Goal: Task Accomplishment & Management: Use online tool/utility

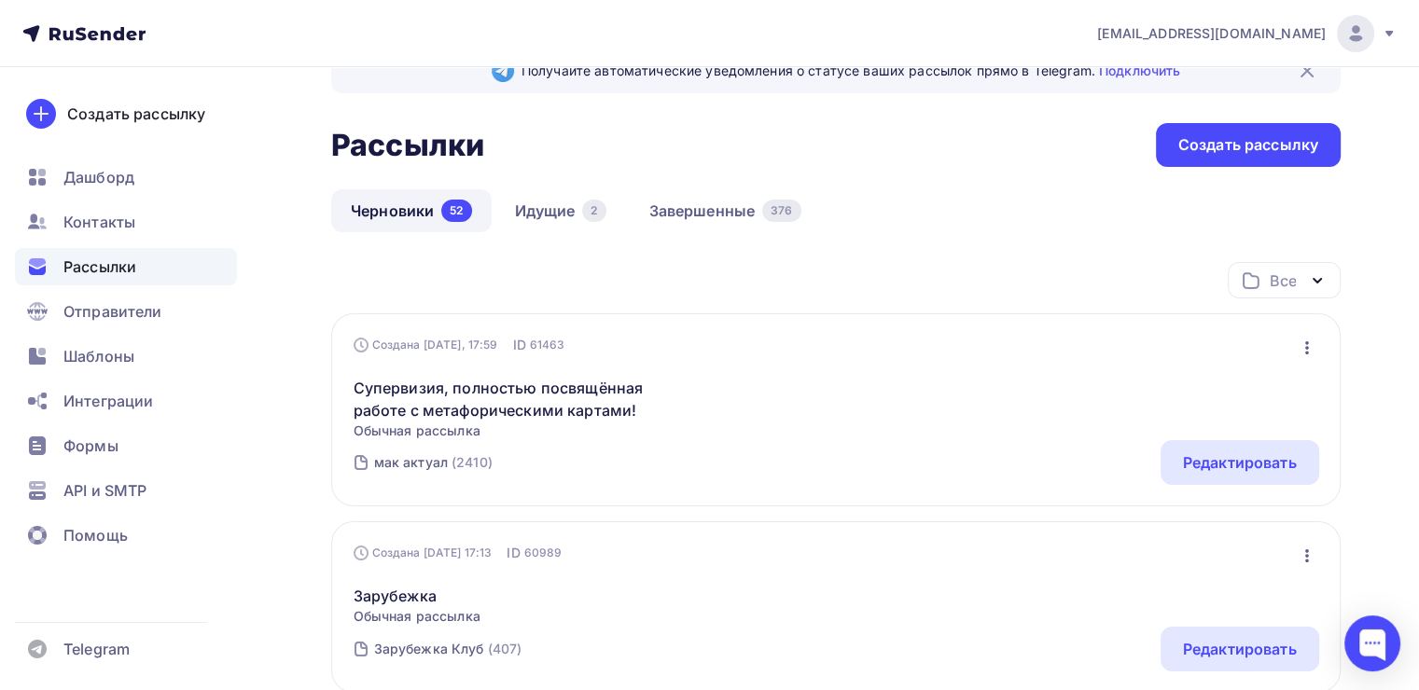
scroll to position [47, 0]
click at [409, 212] on link "Черновики 52" at bounding box center [411, 212] width 160 height 43
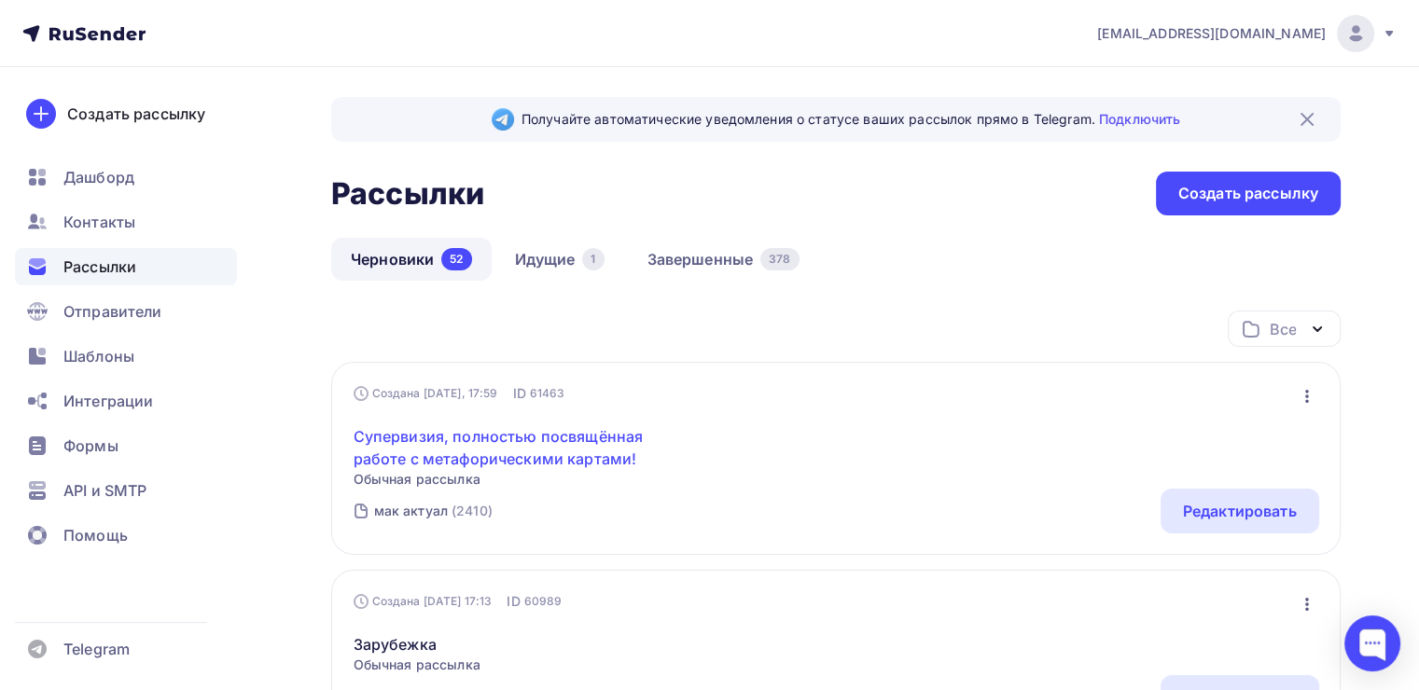
click at [498, 425] on link "Супервизия, полностью посвящённая работе с метафорическими картами!" at bounding box center [514, 447] width 320 height 45
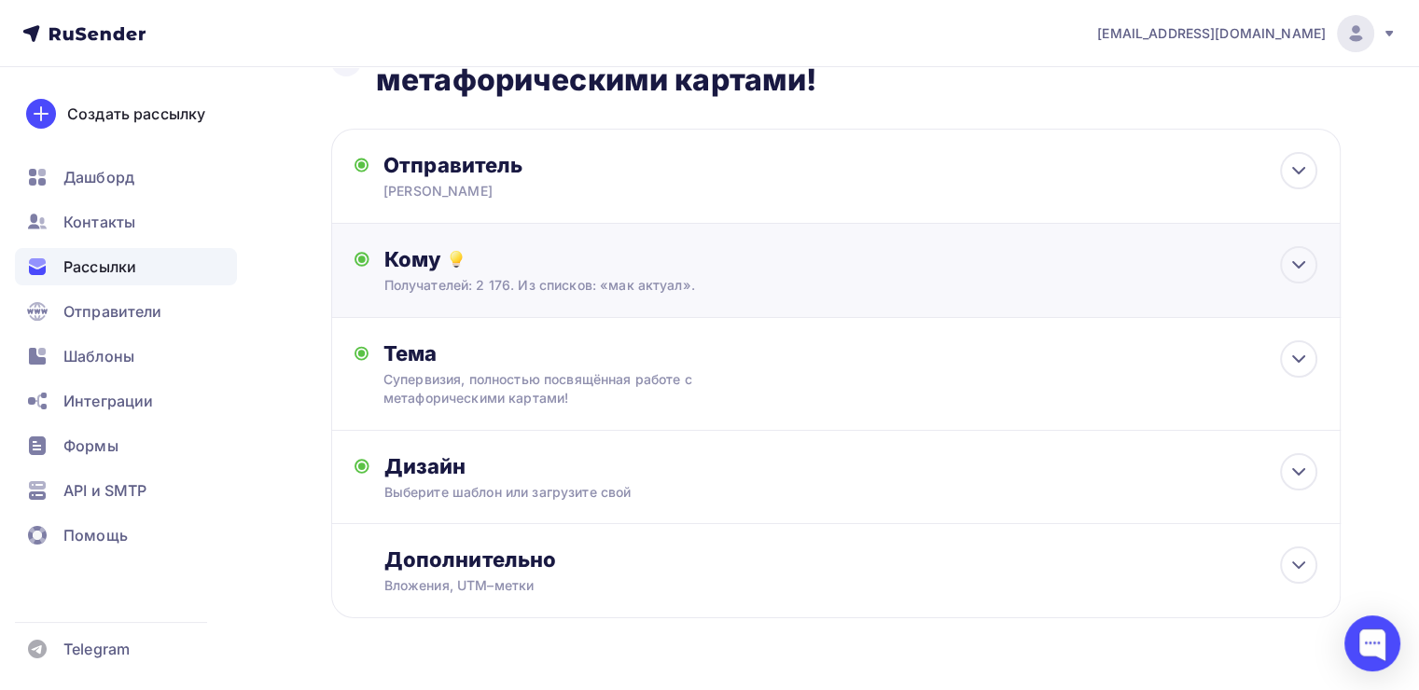
scroll to position [119, 0]
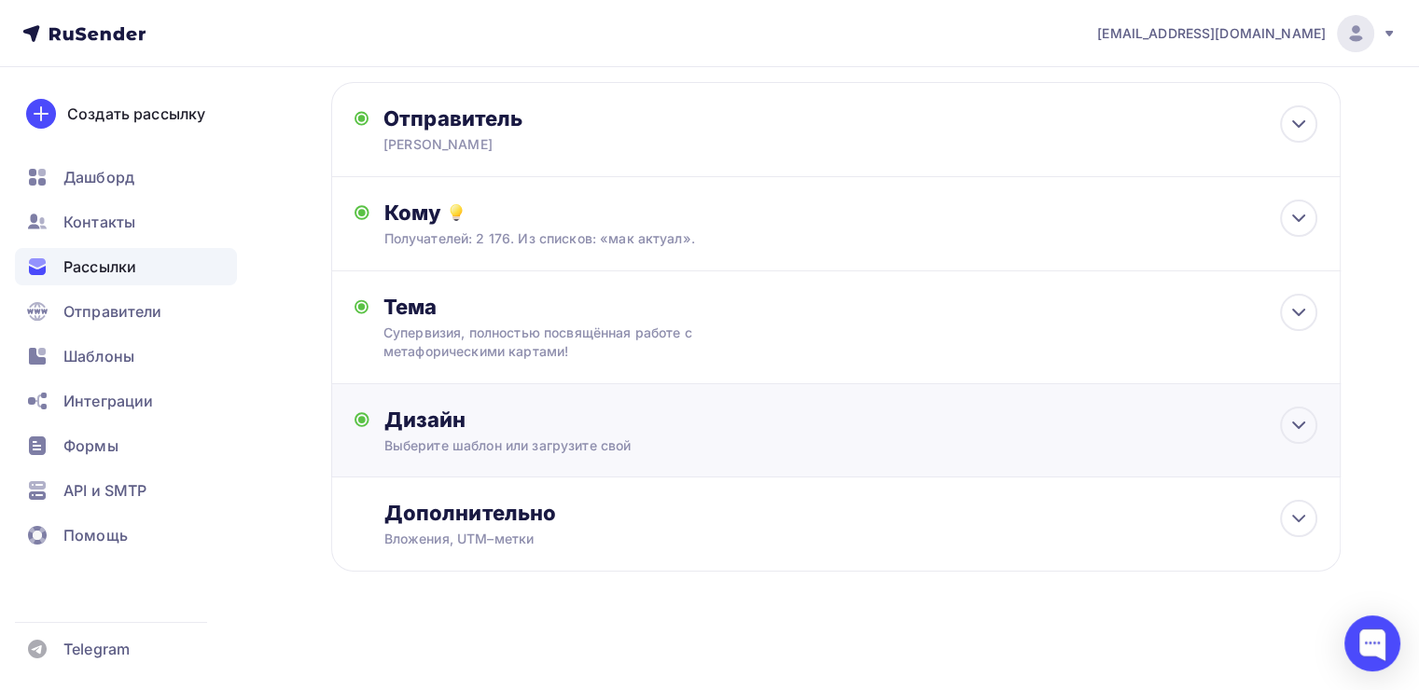
click at [687, 416] on div "Дизайн" at bounding box center [850, 420] width 933 height 26
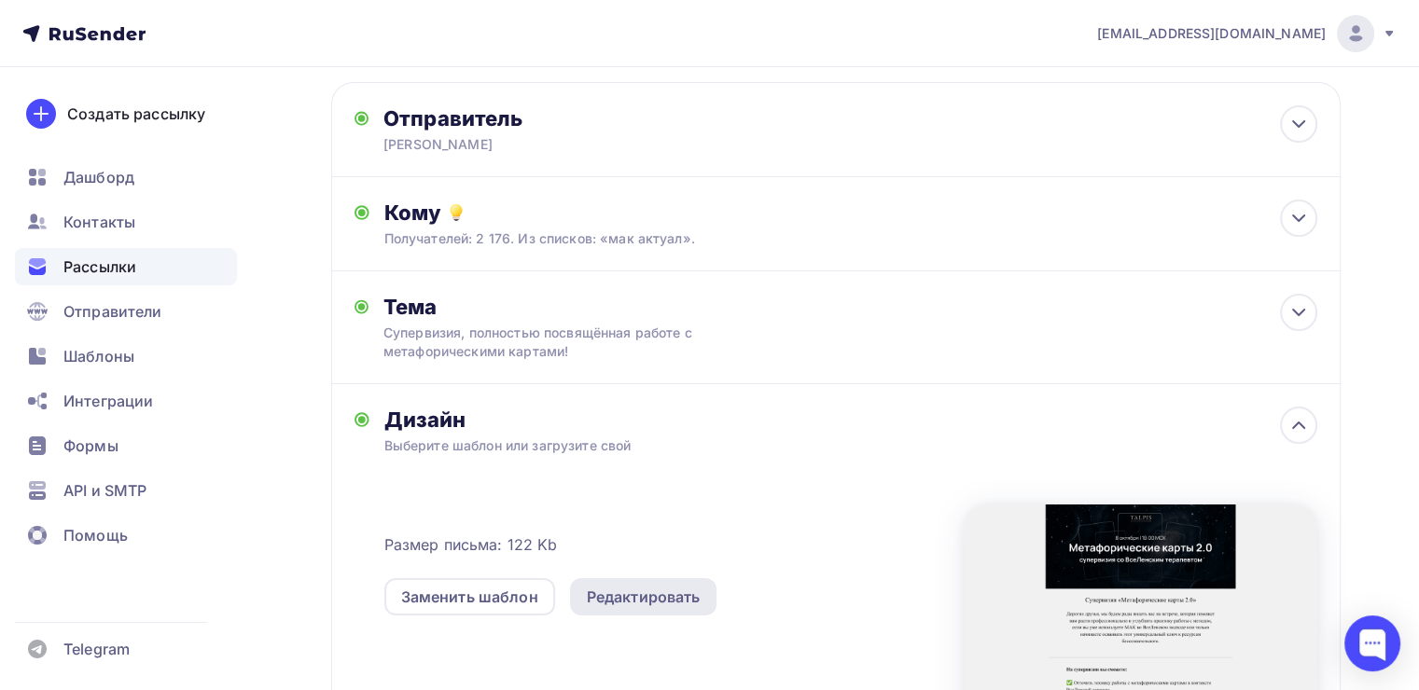
click at [617, 582] on div "Редактировать" at bounding box center [643, 596] width 147 height 37
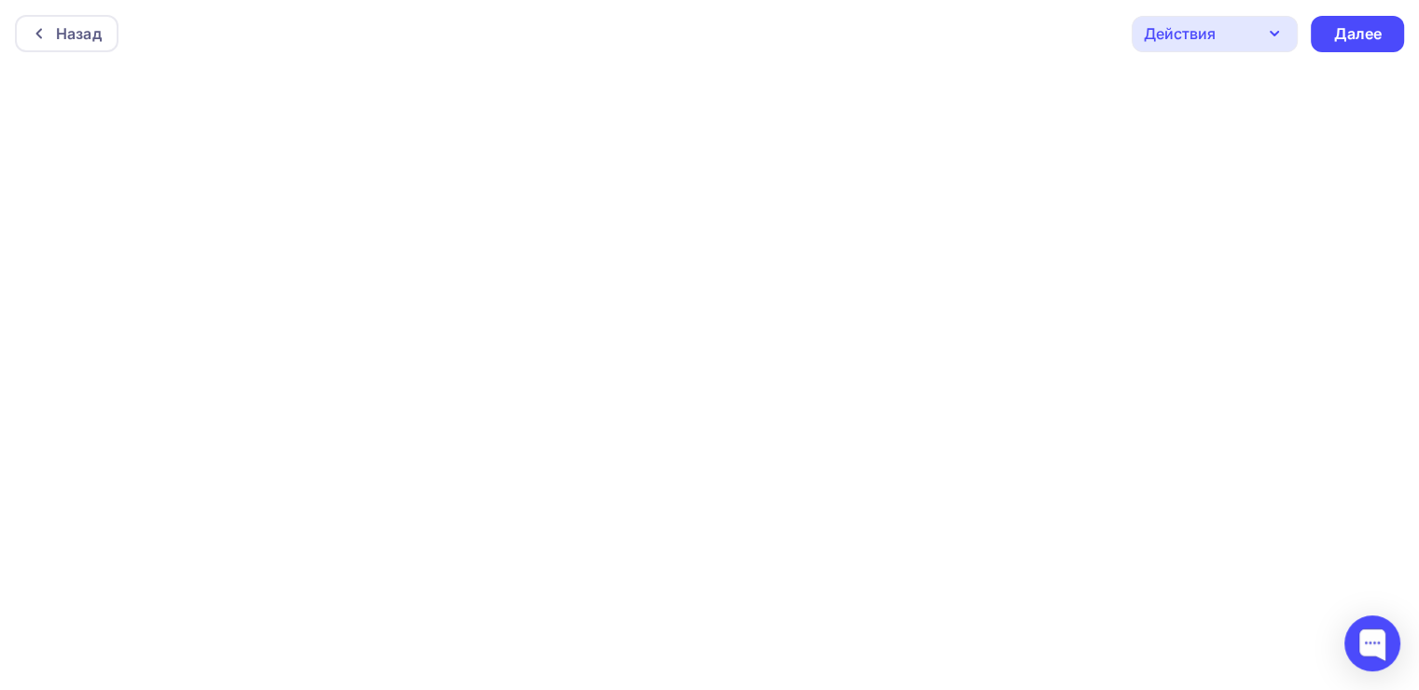
scroll to position [4, 0]
